Goal: Information Seeking & Learning: Learn about a topic

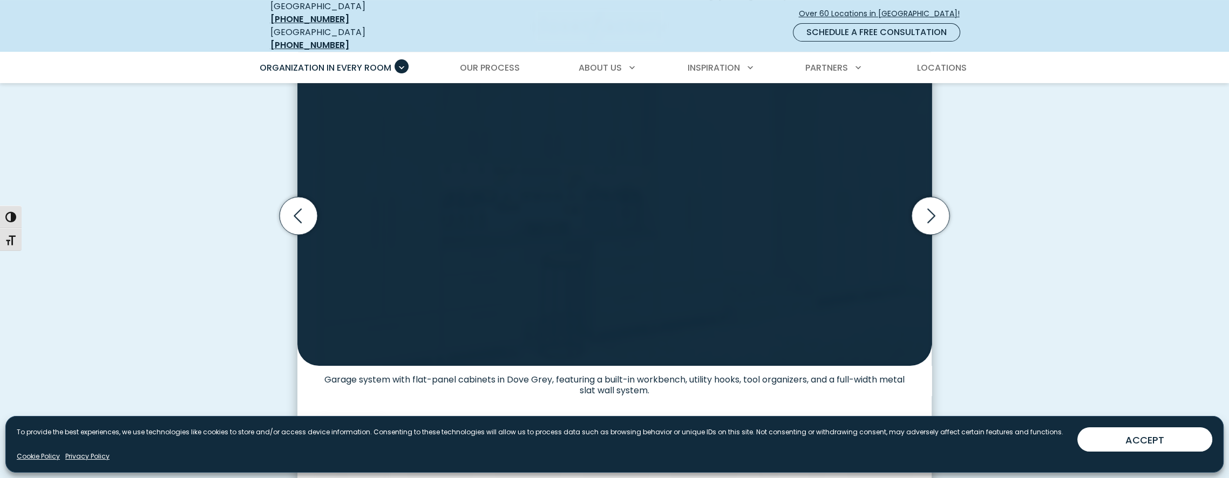
scroll to position [702, 0]
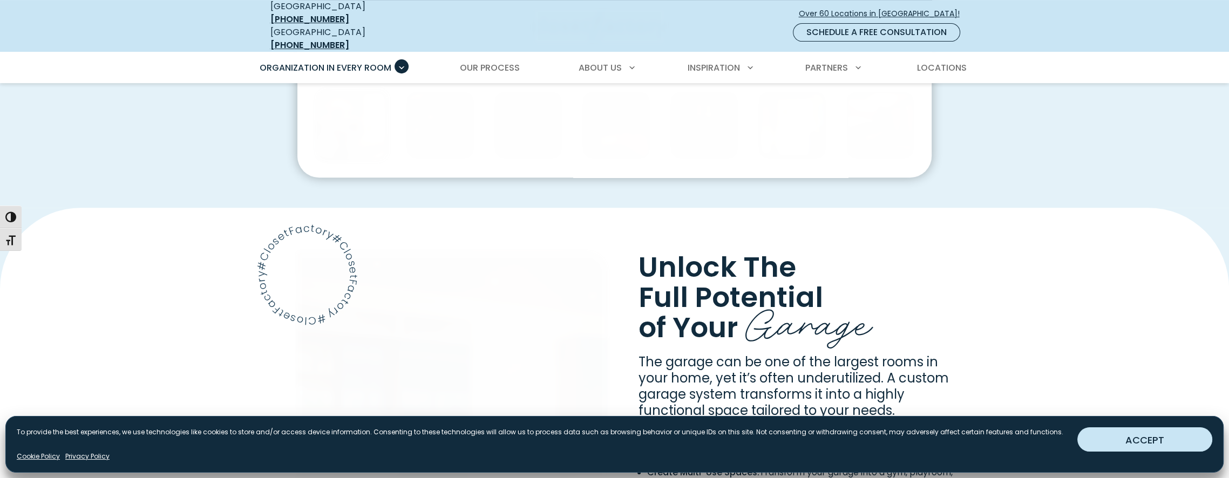
click at [1118, 437] on button "ACCEPT" at bounding box center [1145, 440] width 135 height 24
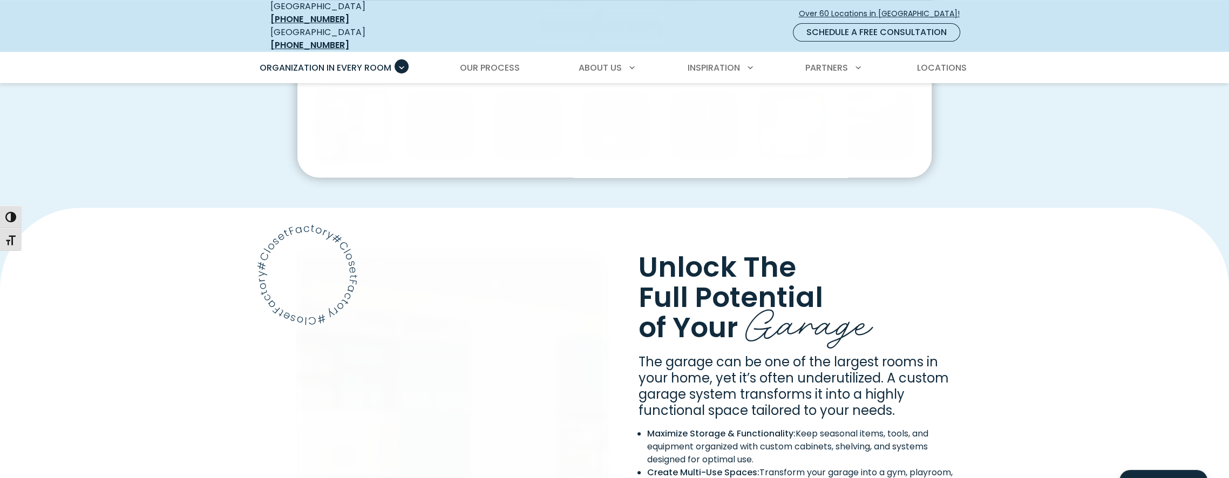
scroll to position [1913, 0]
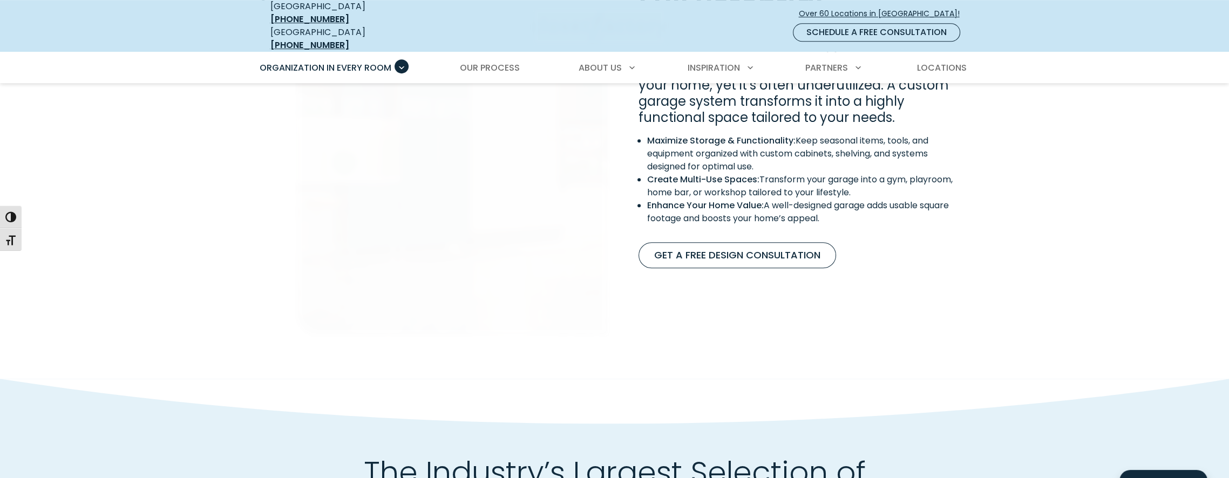
scroll to position [1592, 0]
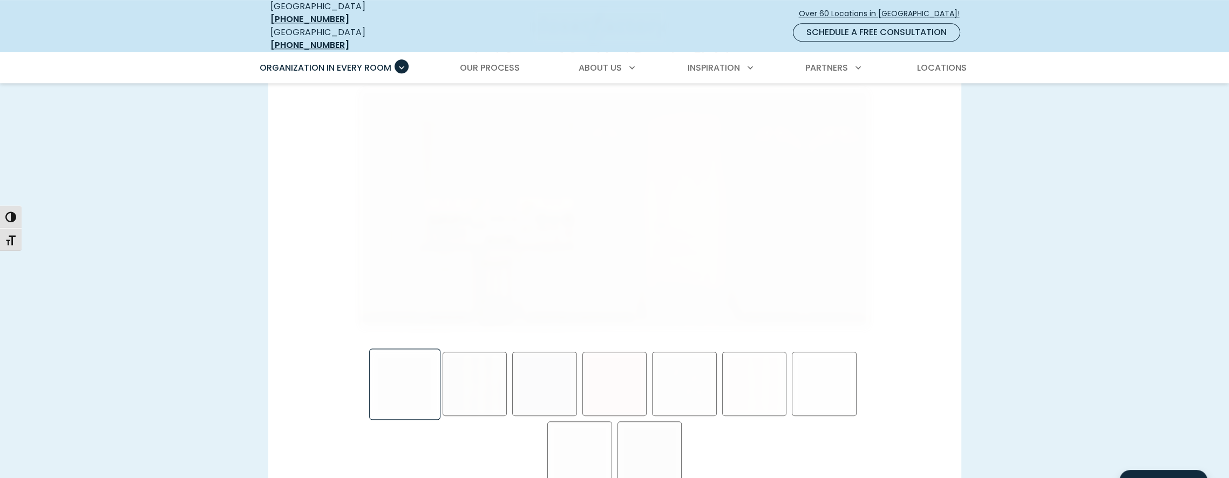
click at [570, 239] on img "Swatch Grid" at bounding box center [615, 209] width 516 height 246
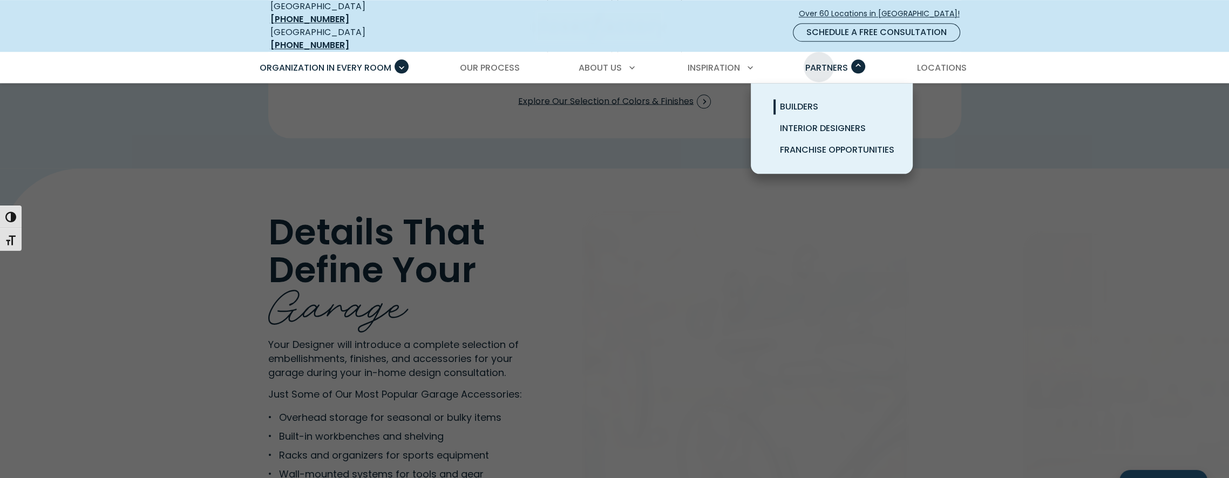
scroll to position [1176, 0]
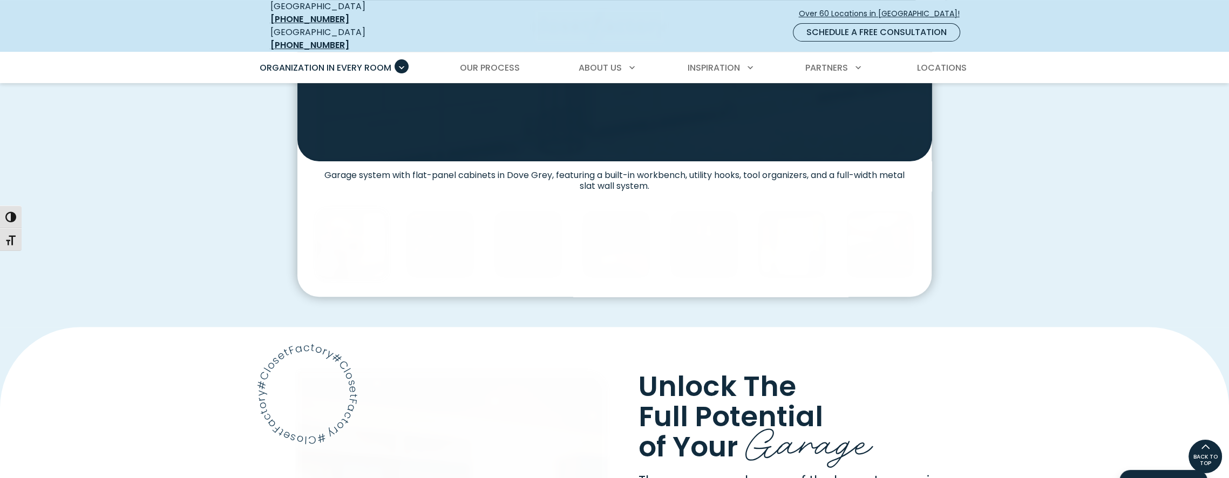
scroll to position [2256, 0]
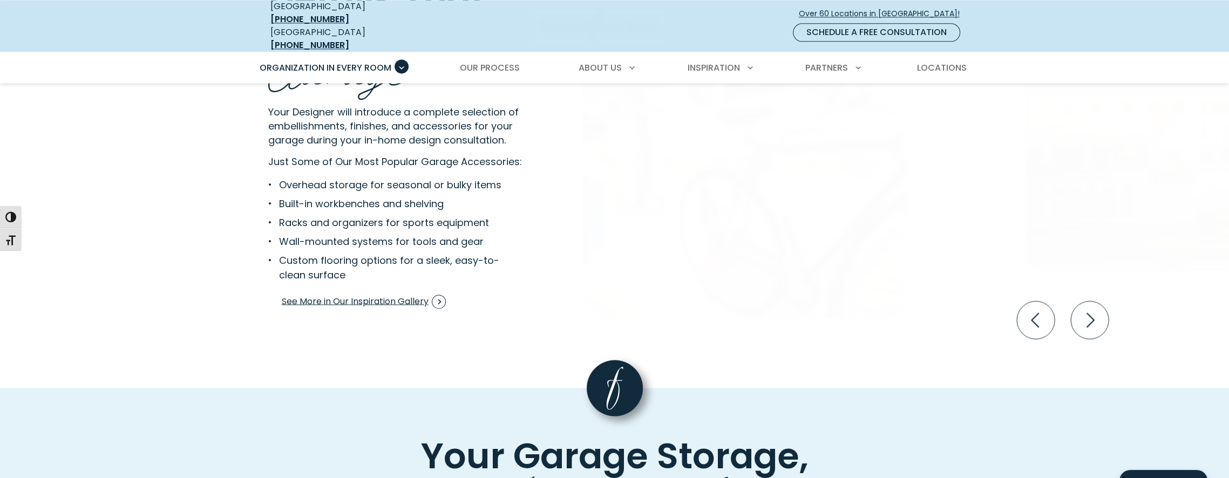
click at [427, 239] on li "Wall-mounted systems for tools and gear" at bounding box center [391, 241] width 247 height 15
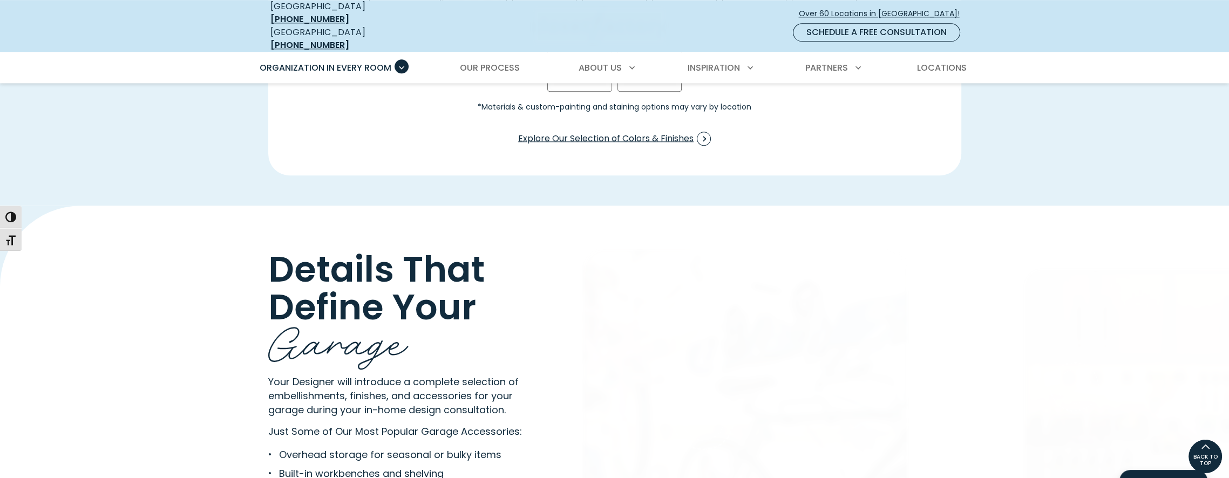
scroll to position [1932, 0]
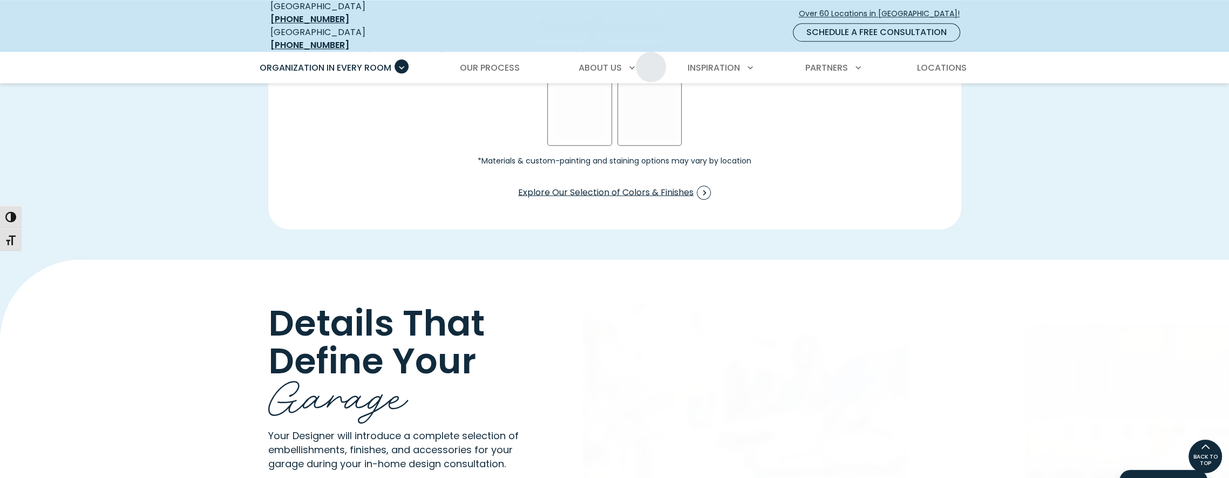
click at [651, 53] on ul "Organization in Every Room Custom Closets Walk-In Closets Reach-In Closets Home…" at bounding box center [615, 68] width 726 height 30
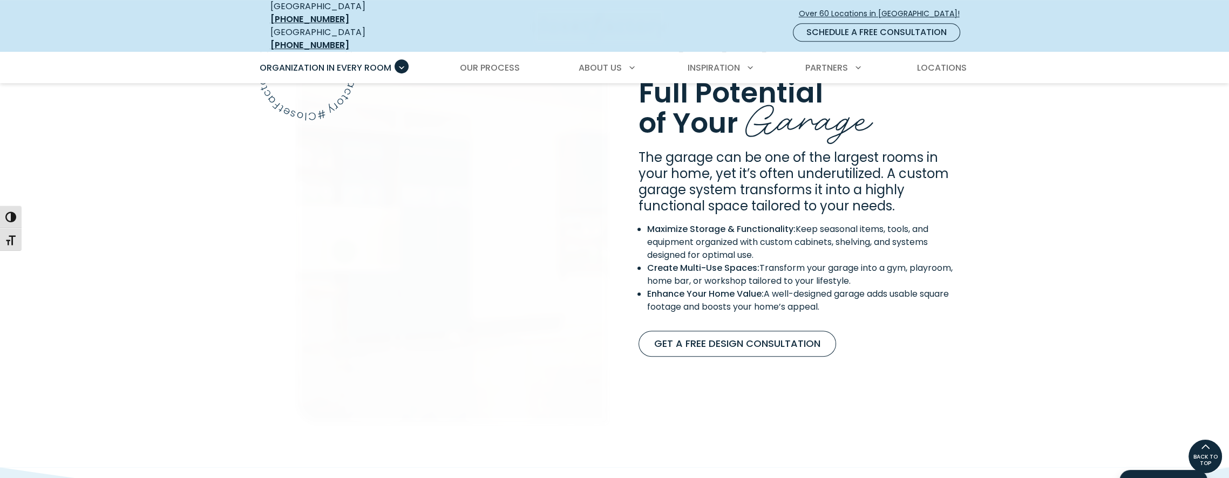
scroll to position [1483, 0]
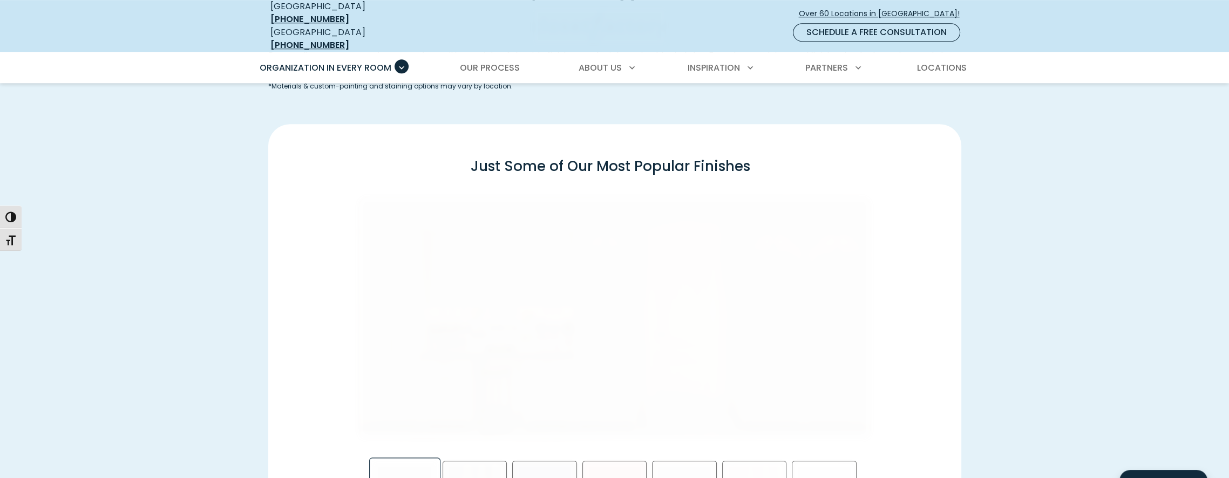
click at [594, 239] on img "Swatch Grid" at bounding box center [615, 318] width 516 height 246
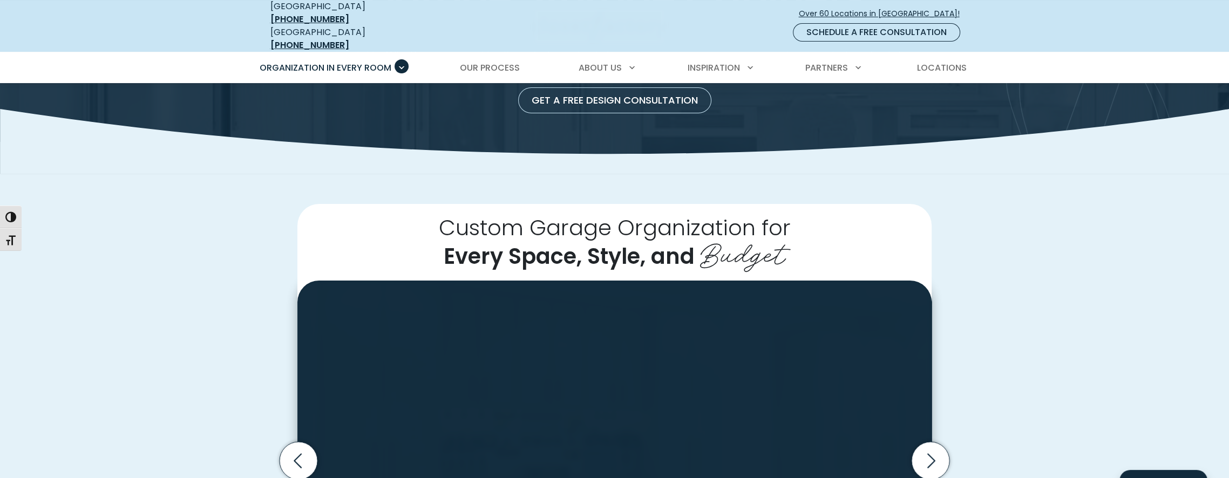
scroll to position [2092, 0]
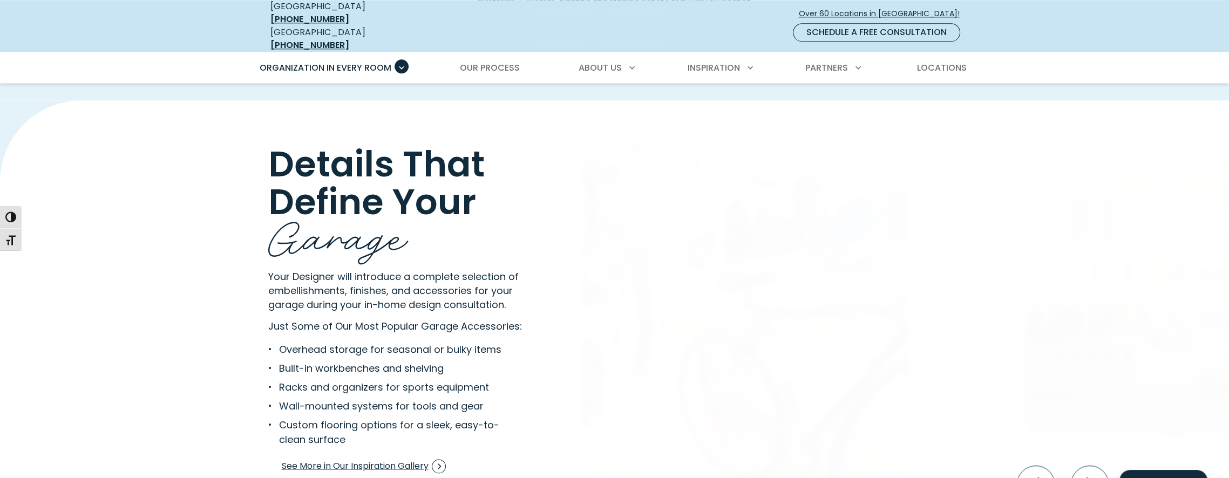
click at [731, 239] on img "Interactive Gallery" at bounding box center [746, 314] width 324 height 340
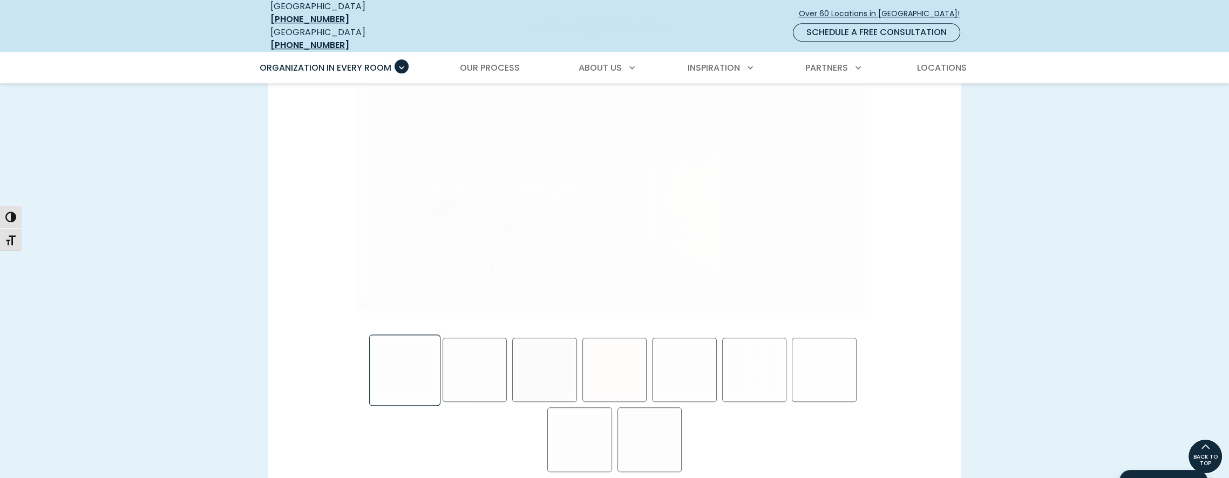
scroll to position [1282, 0]
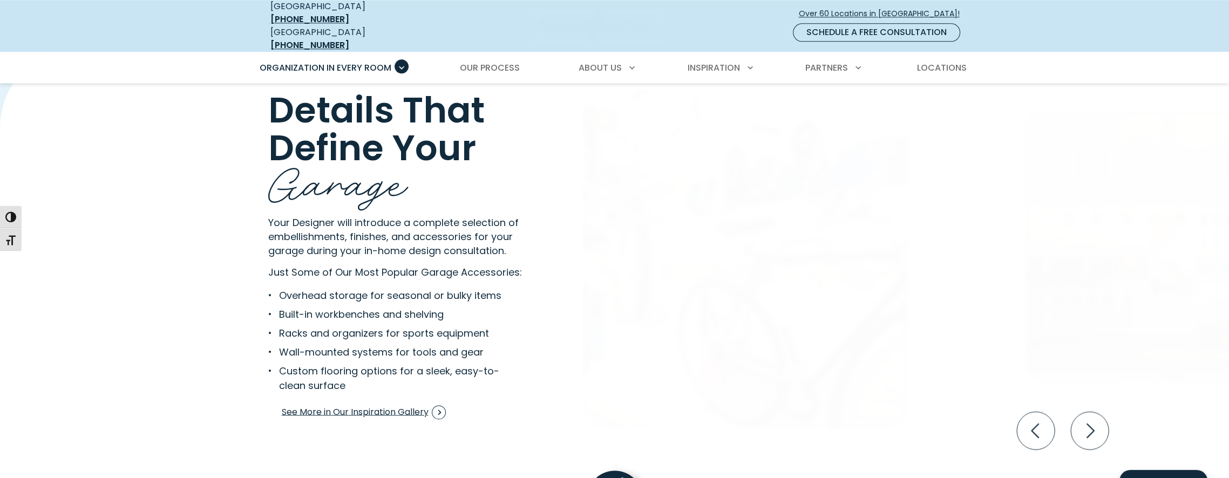
scroll to position [1502, 0]
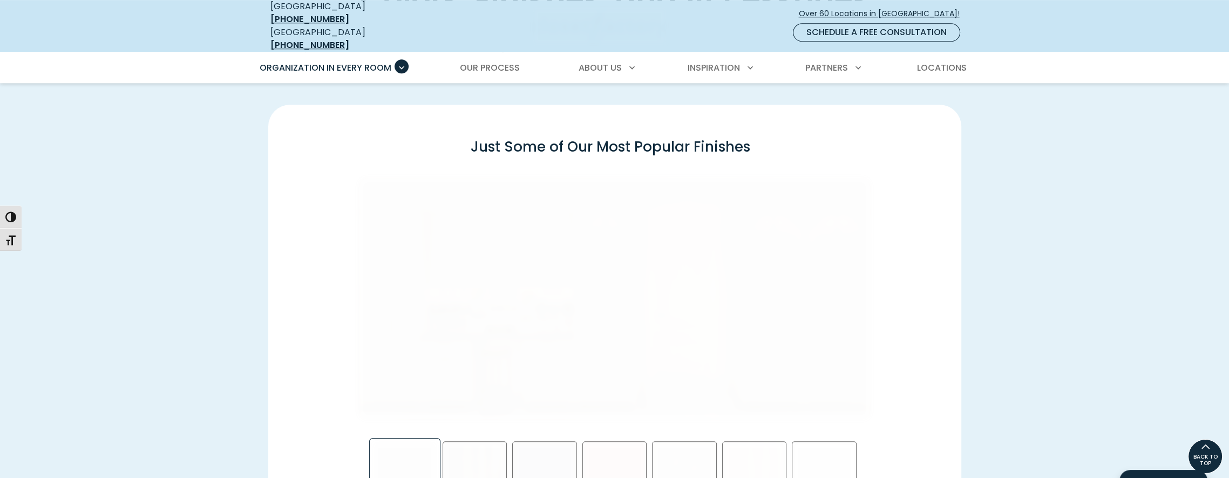
click at [654, 239] on img "Swatch Grid" at bounding box center [615, 299] width 516 height 246
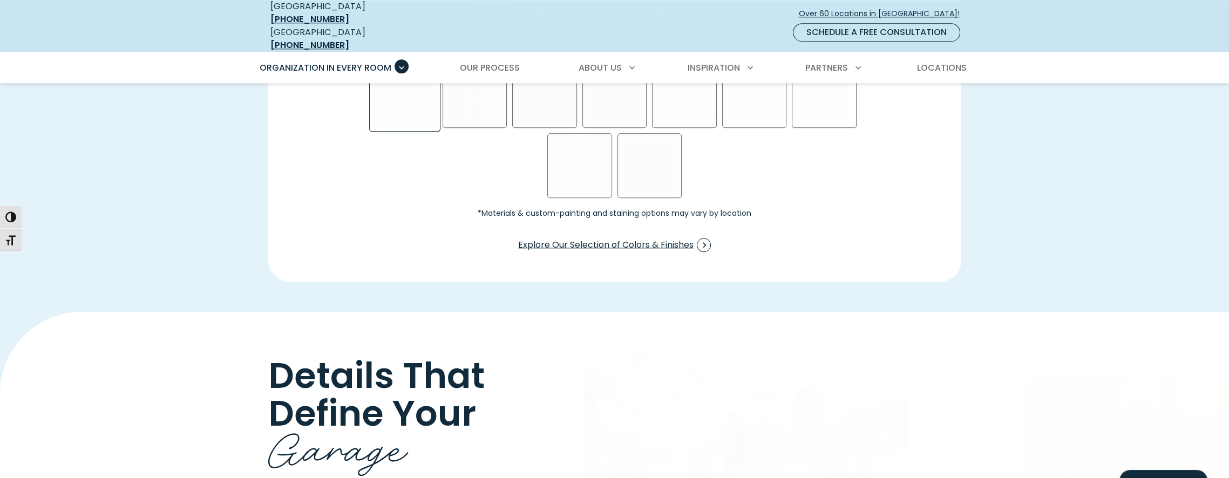
scroll to position [1354, 0]
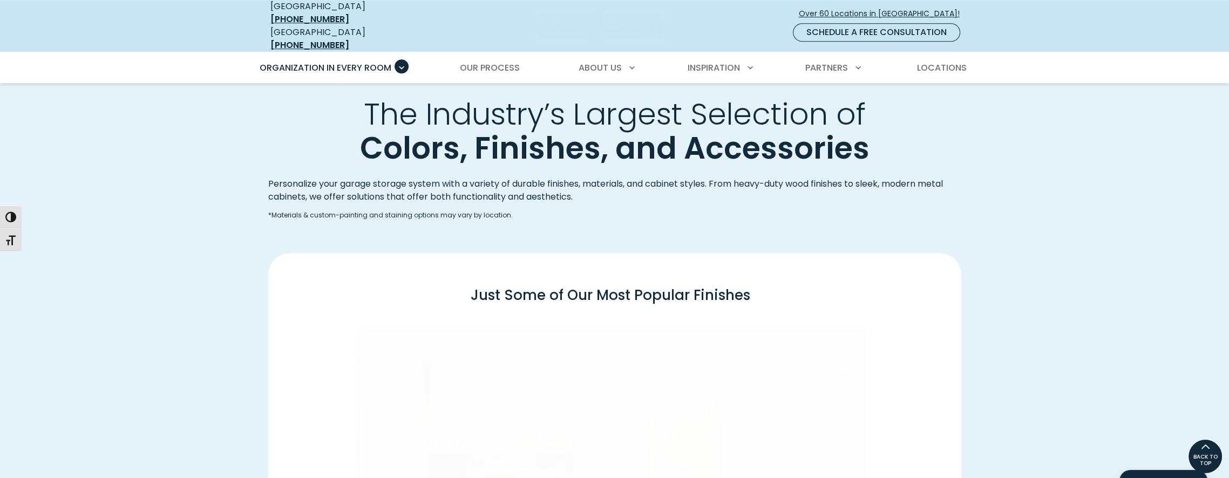
click at [508, 239] on div "The Industry’s Largest Selection of Colors, Finishes, and Accessories Personali…" at bounding box center [615, 452] width 706 height 712
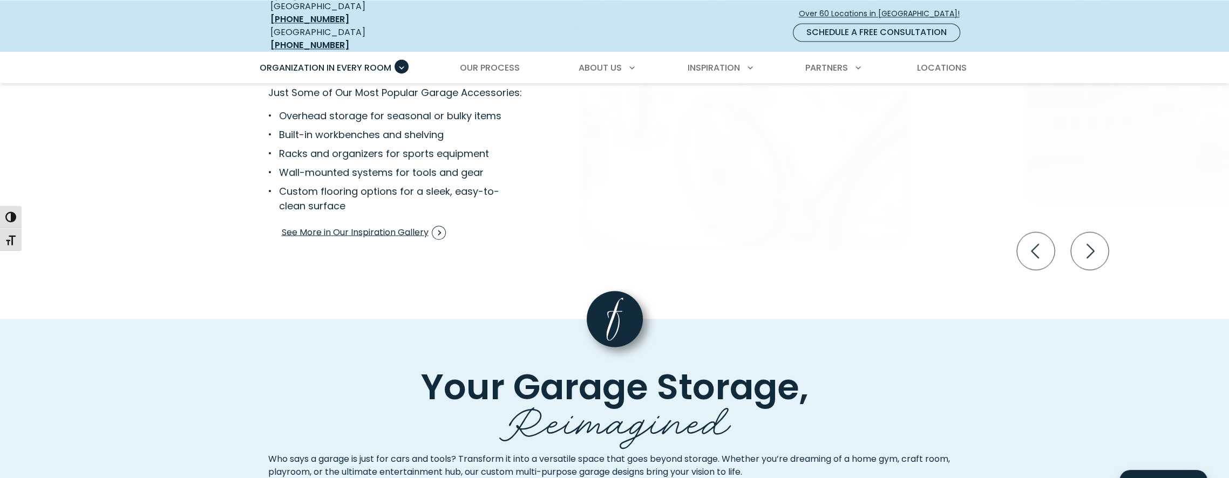
scroll to position [2379, 0]
